Goal: Information Seeking & Learning: Learn about a topic

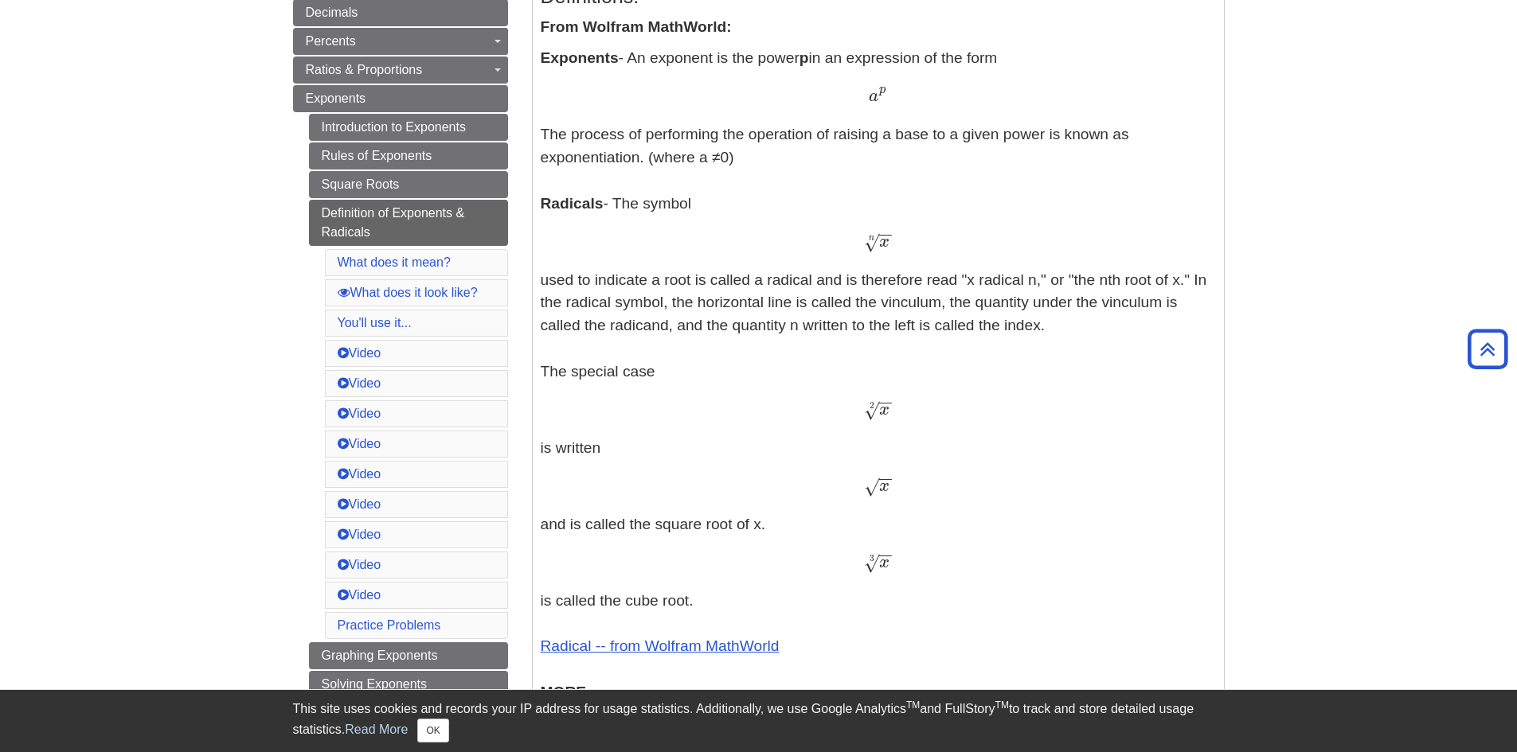
scroll to position [398, 0]
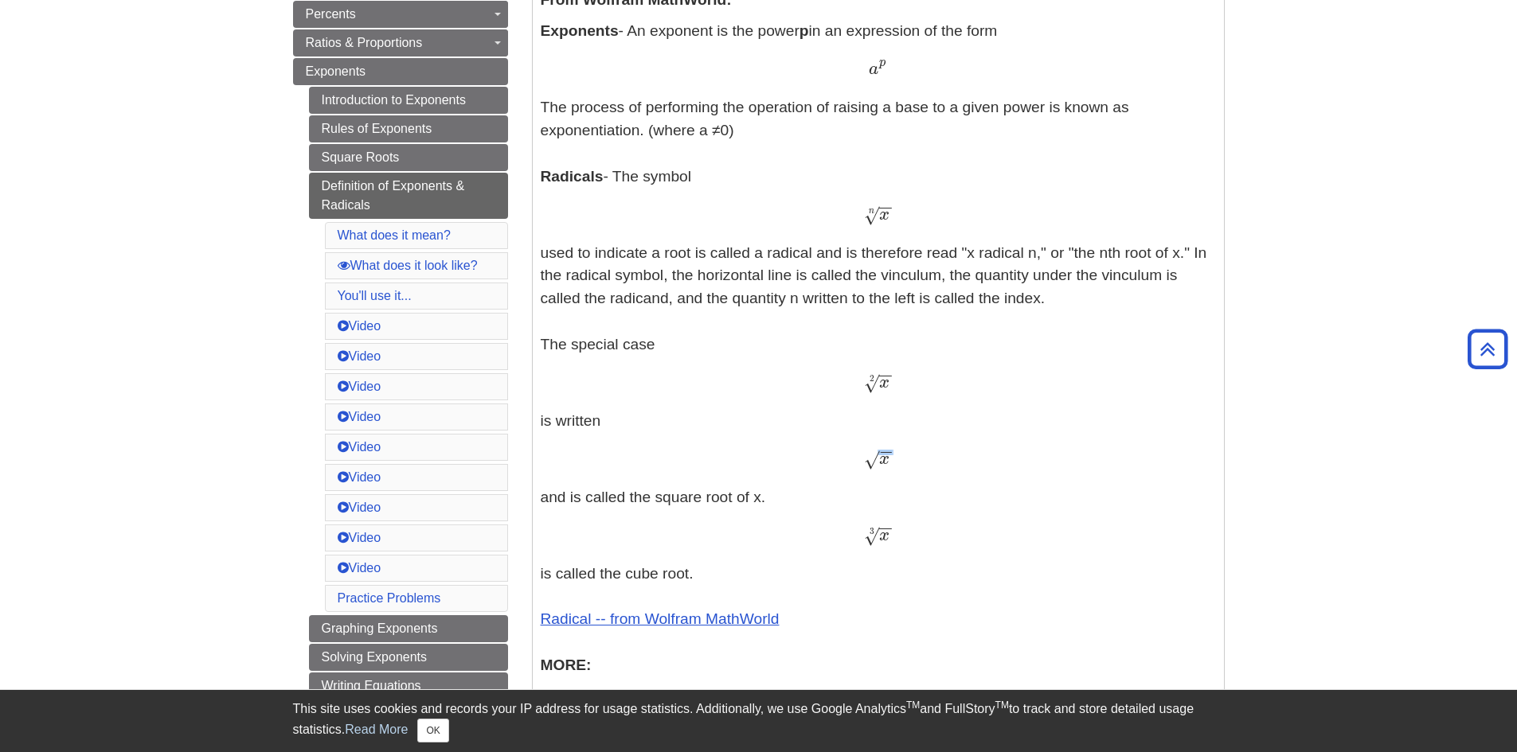
drag, startPoint x: 866, startPoint y: 463, endPoint x: 885, endPoint y: 459, distance: 19.4
click at [885, 464] on span "x − − √" at bounding box center [878, 464] width 28 height 0
click at [889, 472] on p "Exponents - An exponent is the power p in an expression of the form a p a p The…" at bounding box center [878, 463] width 675 height 886
drag, startPoint x: 864, startPoint y: 460, endPoint x: 892, endPoint y: 455, distance: 28.3
click at [892, 455] on span "x − − √" at bounding box center [878, 446] width 28 height 45
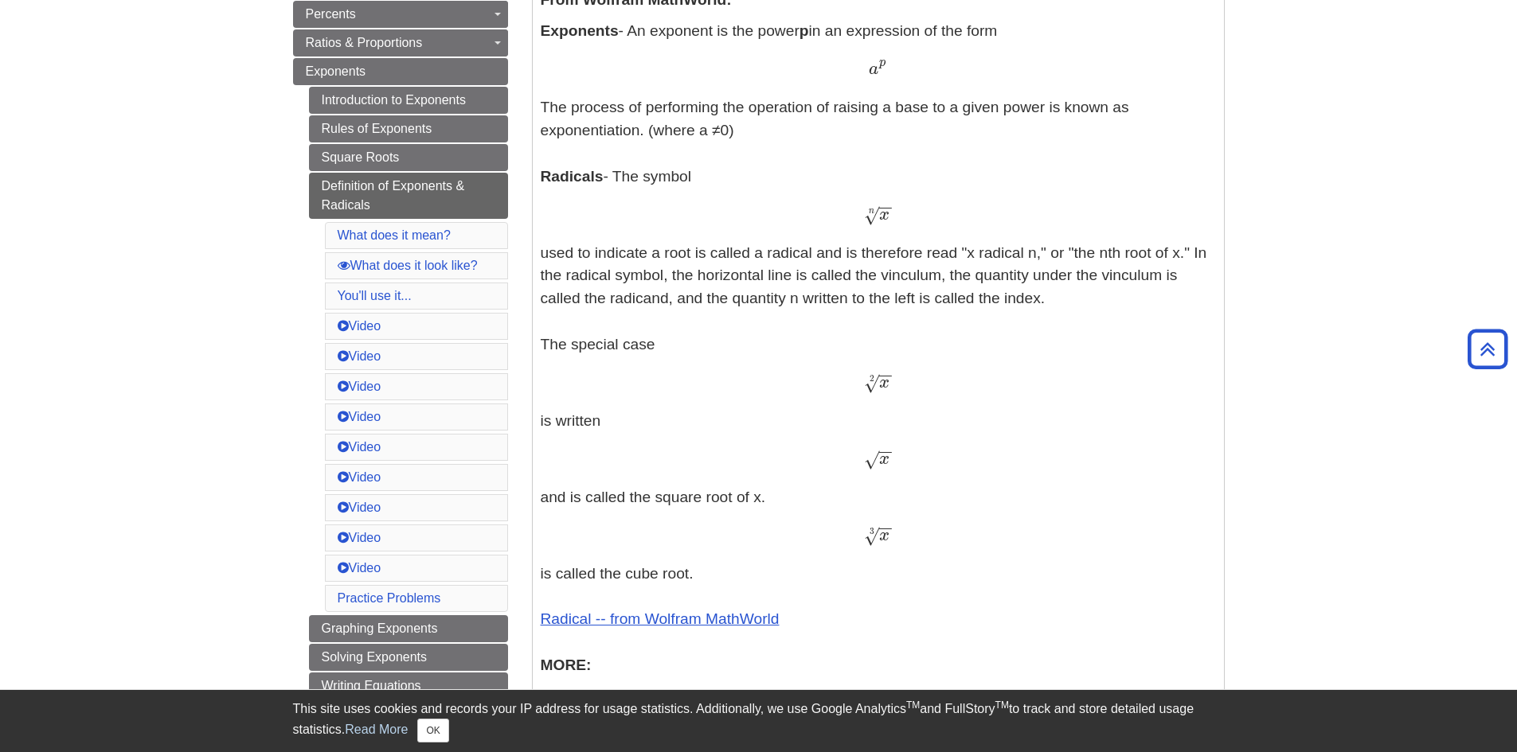
click at [900, 475] on p "Exponents - An exponent is the power p in an expression of the form a p a p The…" at bounding box center [878, 463] width 675 height 886
click at [865, 459] on span "√" at bounding box center [871, 459] width 15 height 21
click at [872, 463] on span "√" at bounding box center [871, 459] width 15 height 21
click at [869, 463] on span "√" at bounding box center [871, 459] width 15 height 21
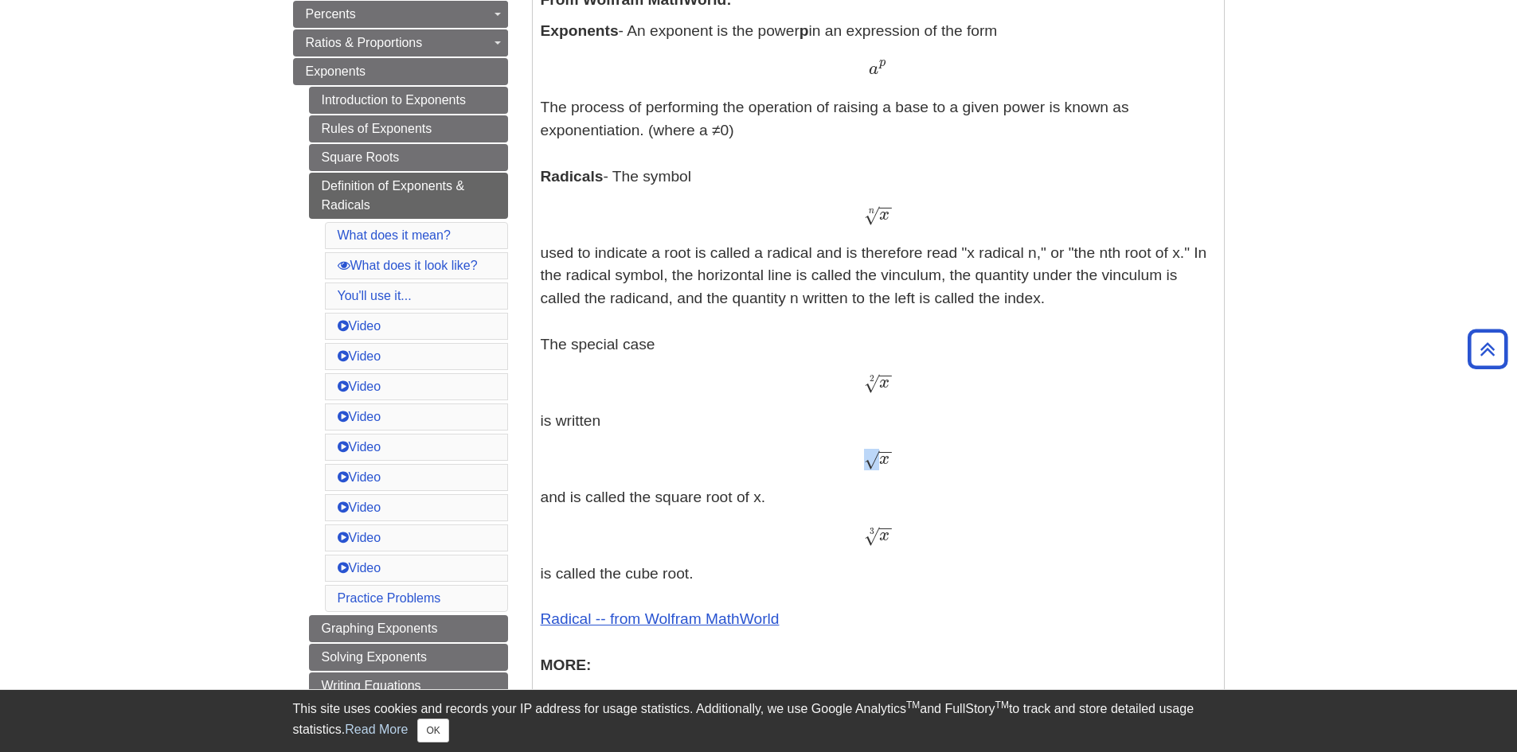
click at [869, 463] on span "√" at bounding box center [871, 459] width 15 height 21
copy span "√"
click at [875, 369] on p "Exponents - An exponent is the power p in an expression of the form a p a p The…" at bounding box center [878, 463] width 675 height 886
click at [882, 382] on span "x" at bounding box center [884, 383] width 10 height 18
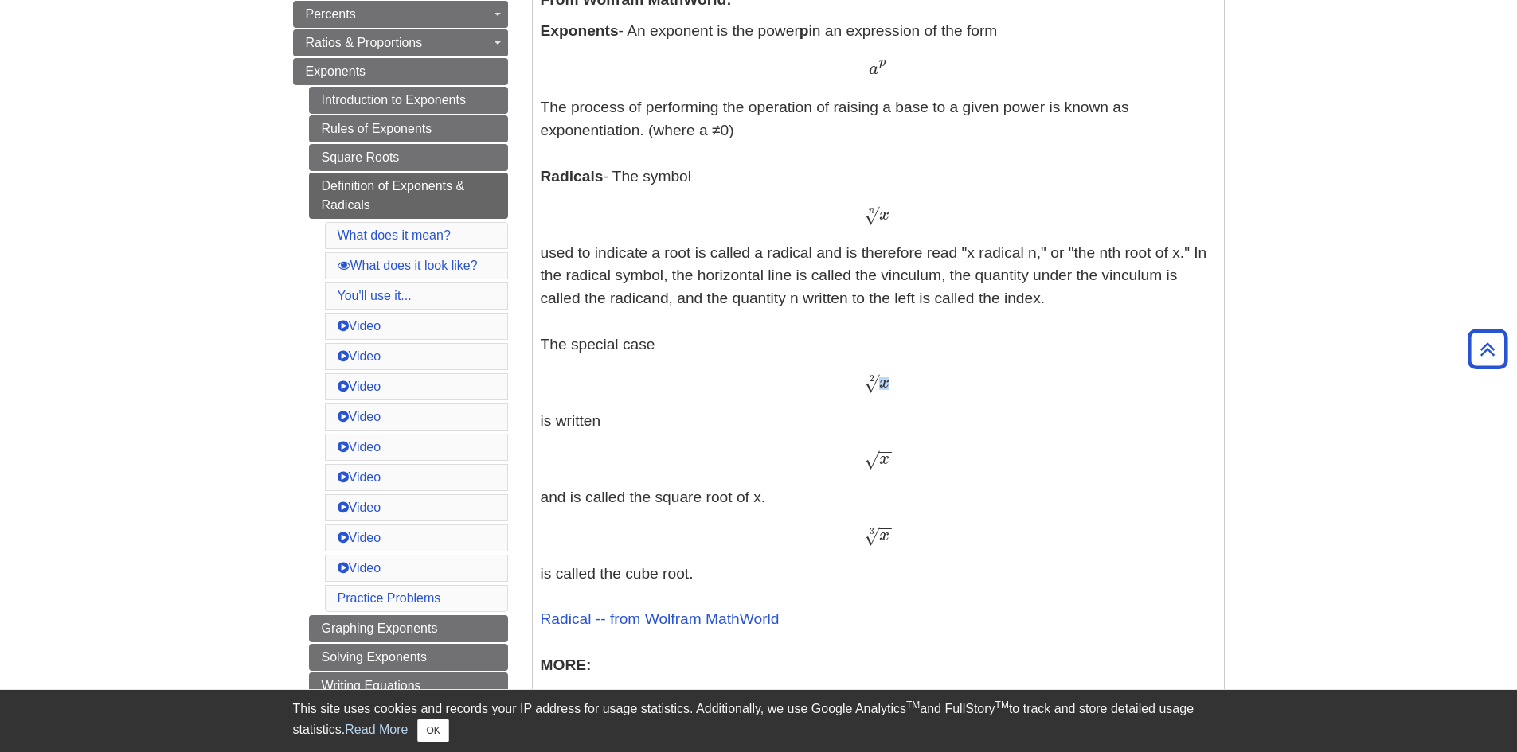
click at [882, 382] on span "x" at bounding box center [884, 383] width 10 height 18
copy span "x"
